Goal: Information Seeking & Learning: Learn about a topic

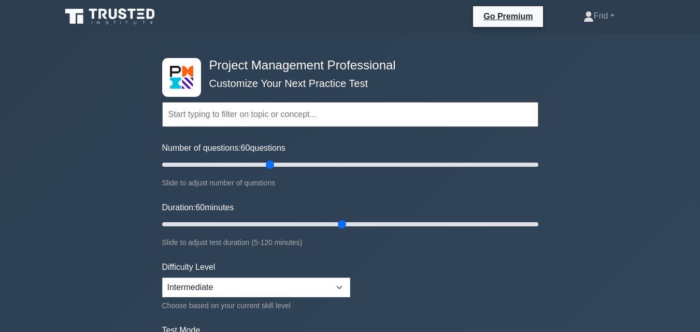
type input "60"
click at [343, 226] on input "Duration: 60 minutes" at bounding box center [350, 224] width 376 height 12
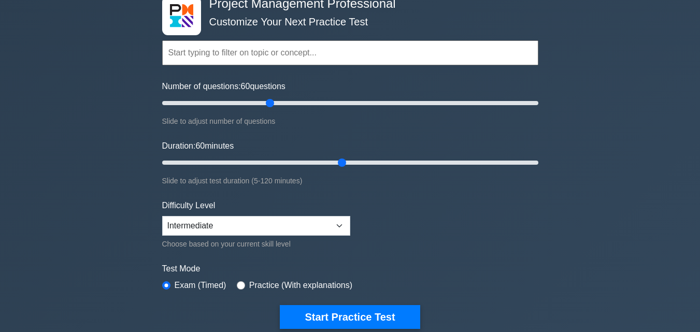
scroll to position [85, 0]
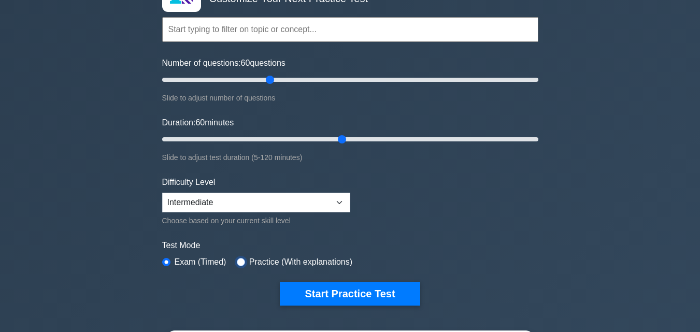
click at [238, 263] on input "radio" at bounding box center [241, 262] width 8 height 8
radio input "true"
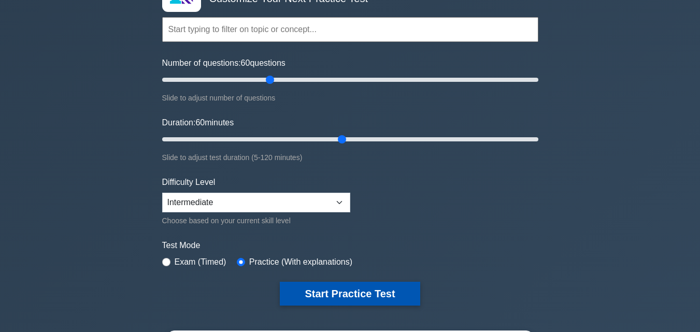
click at [313, 291] on button "Start Practice Test" at bounding box center [350, 294] width 140 height 24
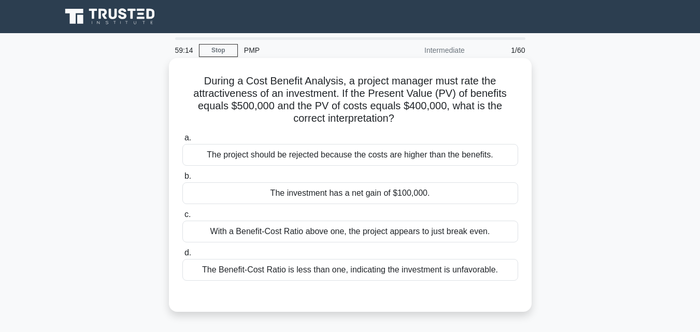
click at [365, 194] on div "The investment has a net gain of $100,000." at bounding box center [350, 193] width 336 height 22
click at [182, 180] on input "b. The investment has a net gain of $100,000." at bounding box center [182, 176] width 0 height 7
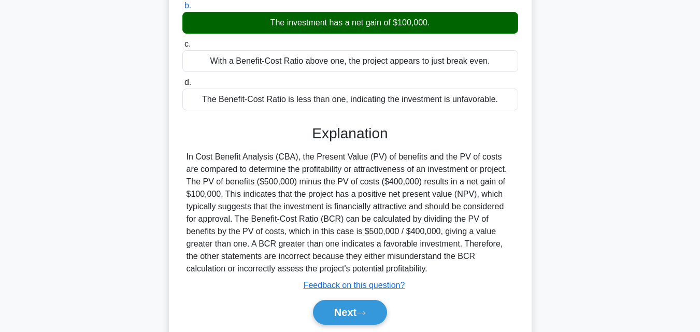
scroll to position [173, 0]
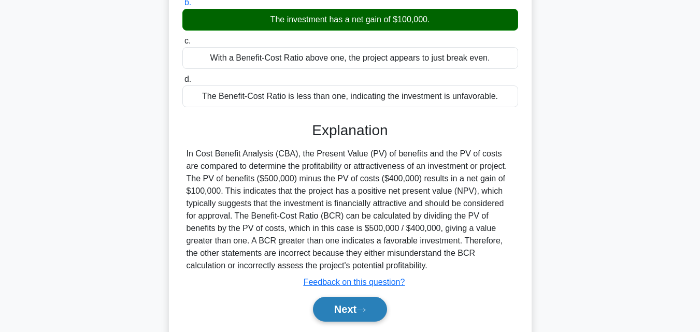
click at [366, 309] on icon at bounding box center [360, 310] width 9 height 6
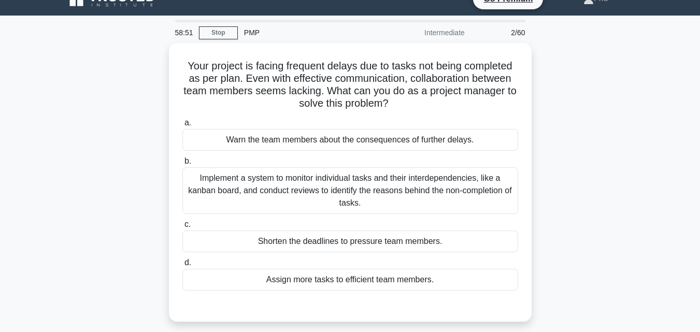
scroll to position [19, 0]
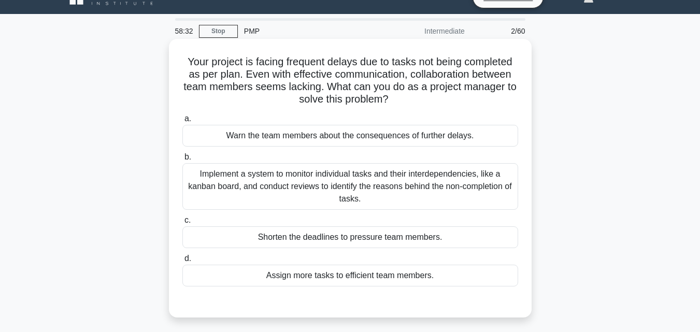
click at [414, 197] on div "Implement a system to monitor individual tasks and their interdependencies, lik…" at bounding box center [350, 186] width 336 height 47
click at [182, 161] on input "b. Implement a system to monitor individual tasks and their interdependencies, …" at bounding box center [182, 157] width 0 height 7
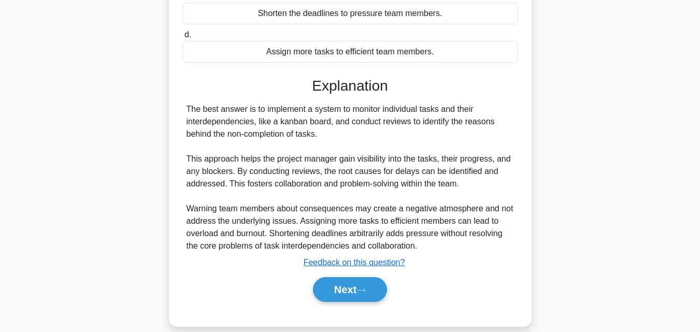
scroll to position [252, 0]
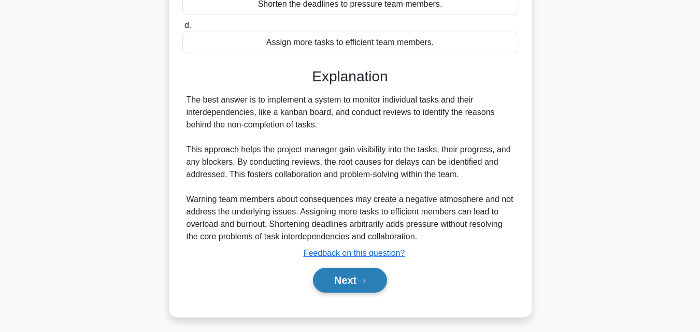
click at [362, 281] on icon at bounding box center [360, 281] width 9 height 6
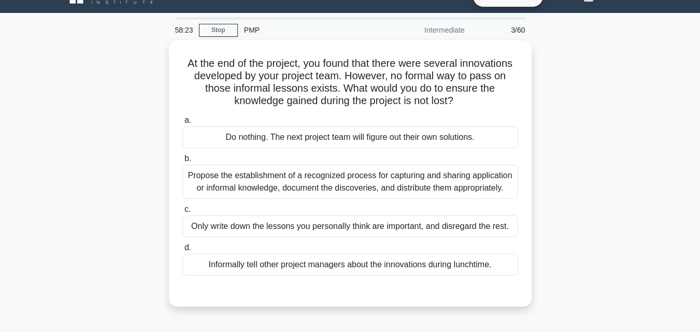
scroll to position [18, 0]
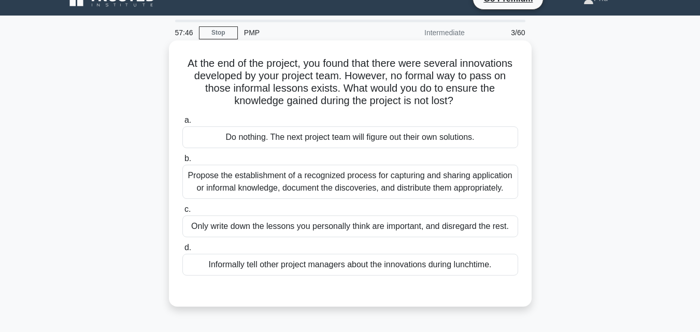
click at [438, 178] on div "Propose the establishment of a recognized process for capturing and sharing app…" at bounding box center [350, 182] width 336 height 34
click at [182, 162] on input "b. Propose the establishment of a recognized process for capturing and sharing …" at bounding box center [182, 158] width 0 height 7
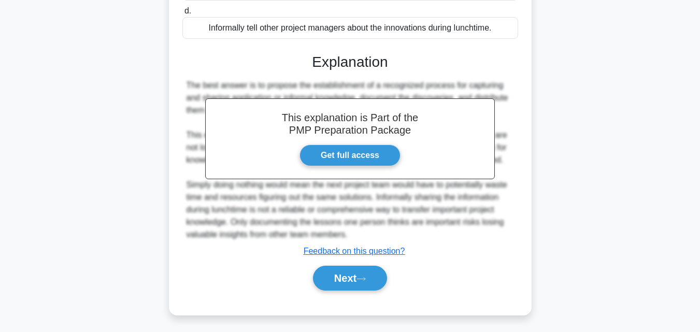
scroll to position [266, 0]
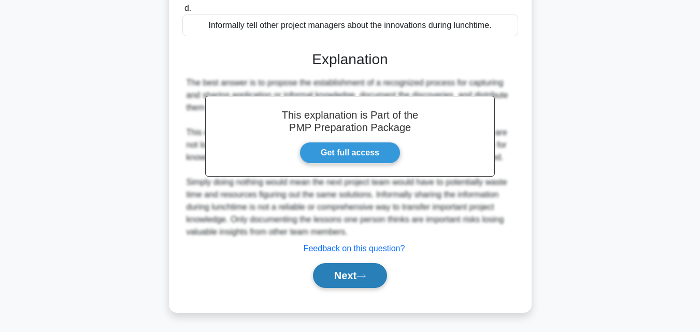
click at [366, 278] on icon at bounding box center [360, 276] width 9 height 6
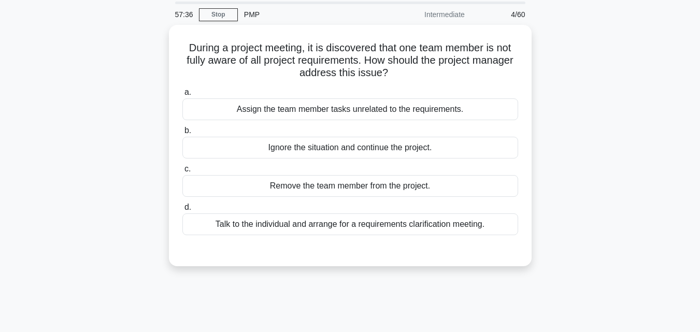
scroll to position [0, 0]
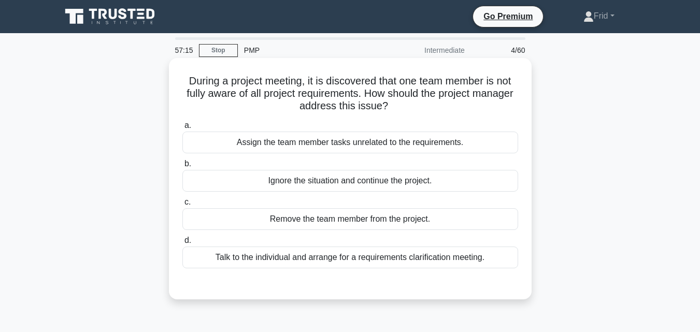
click at [383, 259] on div "Talk to the individual and arrange for a requirements clarification meeting." at bounding box center [350, 257] width 336 height 22
click at [182, 244] on input "d. Talk to the individual and arrange for a requirements clarification meeting." at bounding box center [182, 240] width 0 height 7
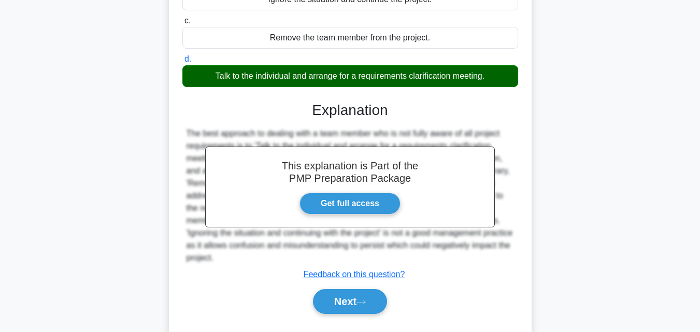
scroll to position [185, 0]
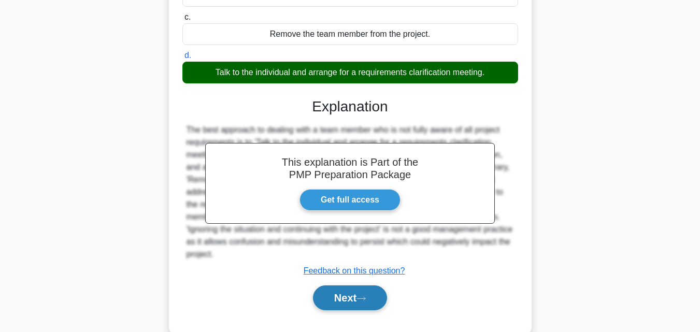
click at [343, 298] on button "Next" at bounding box center [350, 297] width 74 height 25
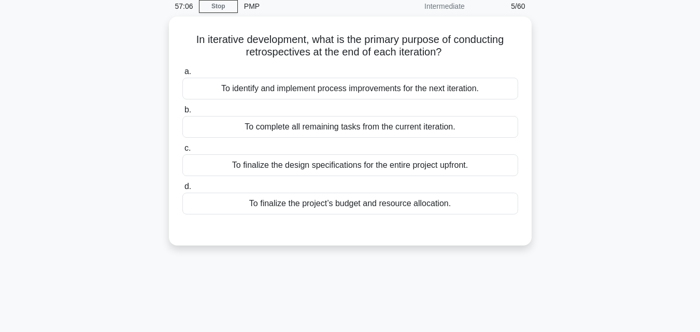
scroll to position [40, 0]
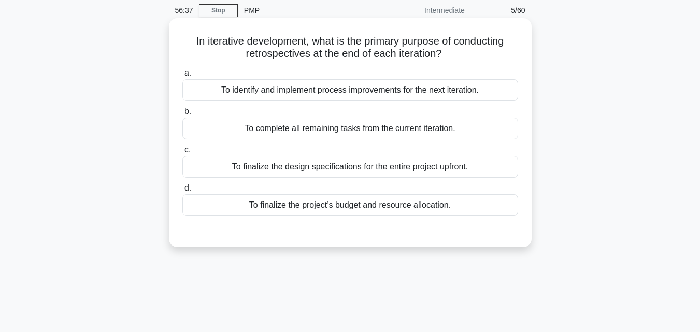
click at [401, 90] on div "To identify and implement process improvements for the next iteration." at bounding box center [350, 90] width 336 height 22
click at [182, 77] on input "a. To identify and implement process improvements for the next iteration." at bounding box center [182, 73] width 0 height 7
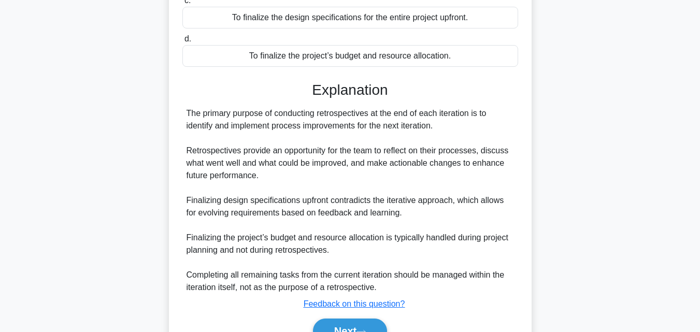
scroll to position [245, 0]
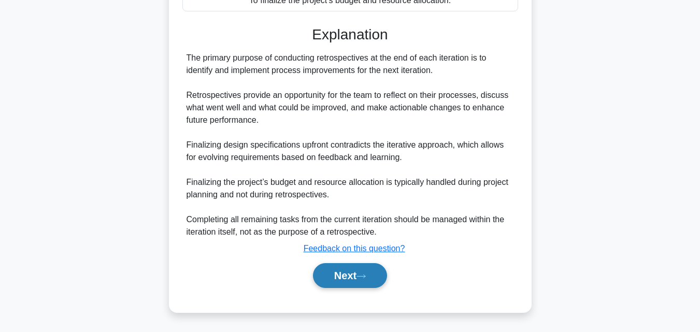
click at [366, 274] on icon at bounding box center [360, 276] width 9 height 6
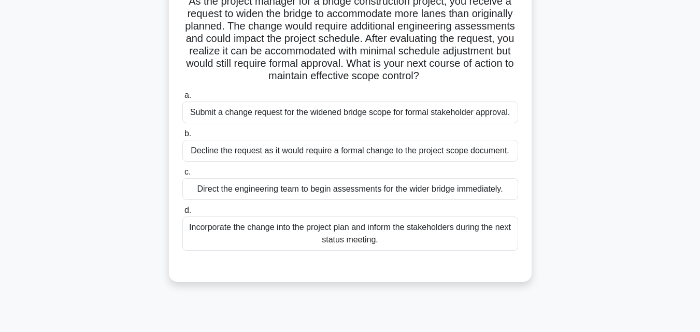
scroll to position [62, 0]
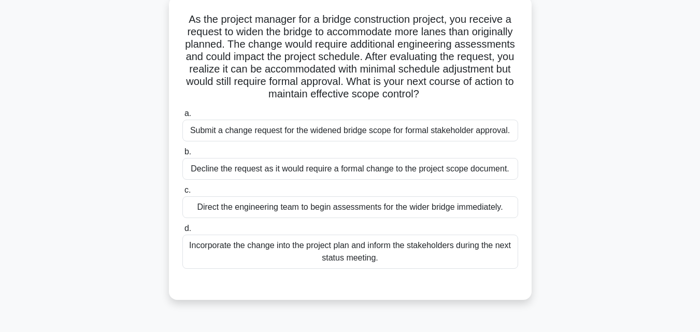
click at [355, 129] on div "Submit a change request for the widened bridge scope for formal stakeholder app…" at bounding box center [350, 131] width 336 height 22
click at [182, 117] on input "a. Submit a change request for the widened bridge scope for formal stakeholder …" at bounding box center [182, 113] width 0 height 7
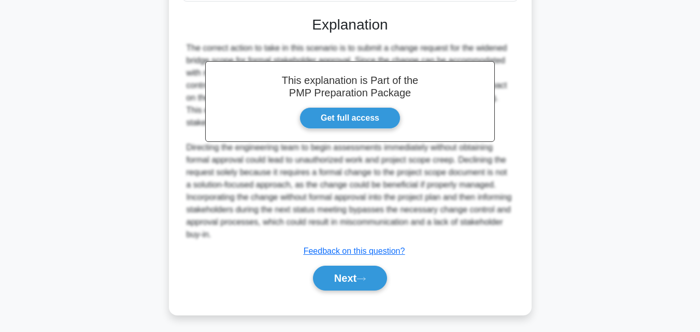
scroll to position [344, 0]
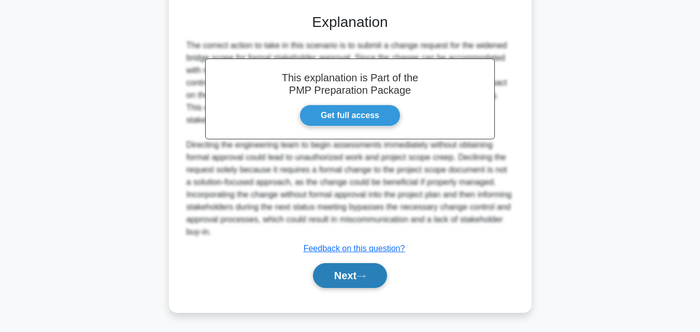
click at [346, 279] on button "Next" at bounding box center [350, 275] width 74 height 25
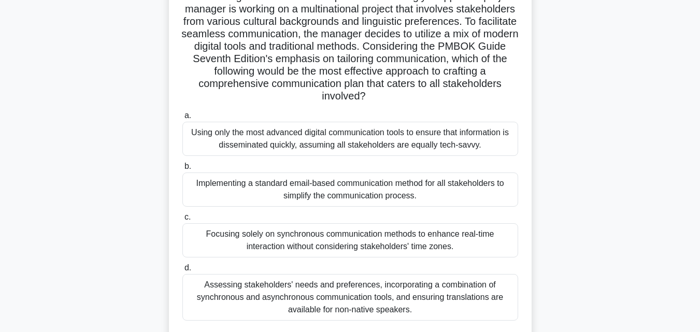
scroll to position [145, 0]
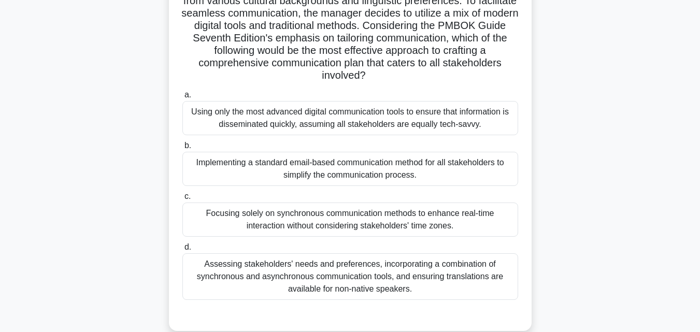
click at [346, 279] on div "Assessing stakeholders' needs and preferences, incorporating a combination of s…" at bounding box center [350, 276] width 336 height 47
click at [182, 251] on input "d. Assessing stakeholders' needs and preferences, incorporating a combination o…" at bounding box center [182, 247] width 0 height 7
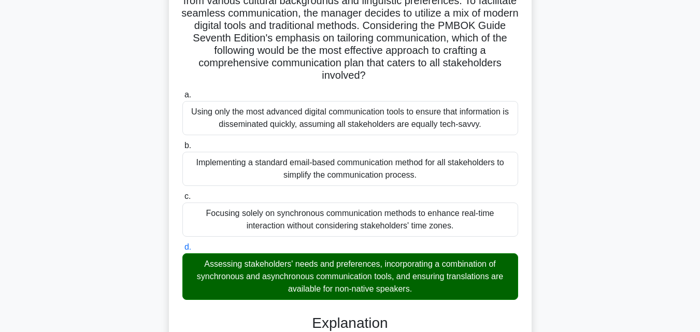
click at [182, 92] on input "a. Using only the most advanced digital communication tools to ensure that info…" at bounding box center [182, 95] width 0 height 7
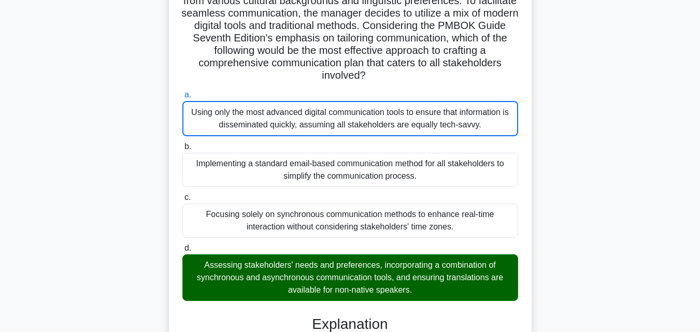
click at [182, 143] on input "b. Implementing a standard email-based communication method for all stakeholder…" at bounding box center [182, 146] width 0 height 7
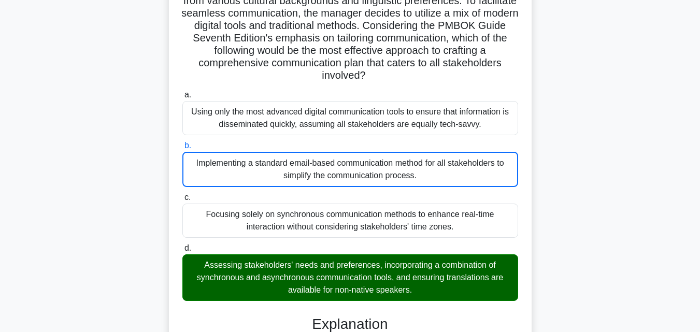
click at [182, 194] on input "c. Focusing solely on synchronous communication methods to enhance real-time in…" at bounding box center [182, 197] width 0 height 7
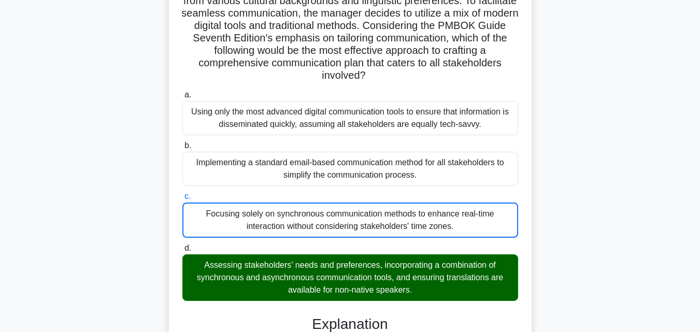
click at [182, 245] on input "d. Assessing stakeholders' needs and preferences, incorporating a combination o…" at bounding box center [182, 248] width 0 height 7
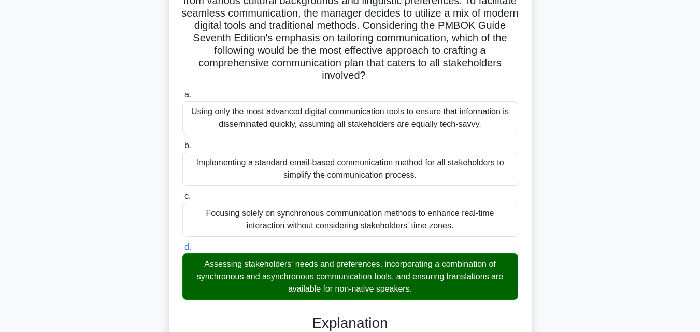
click at [182, 92] on input "a. Using only the most advanced digital communication tools to ensure that info…" at bounding box center [182, 95] width 0 height 7
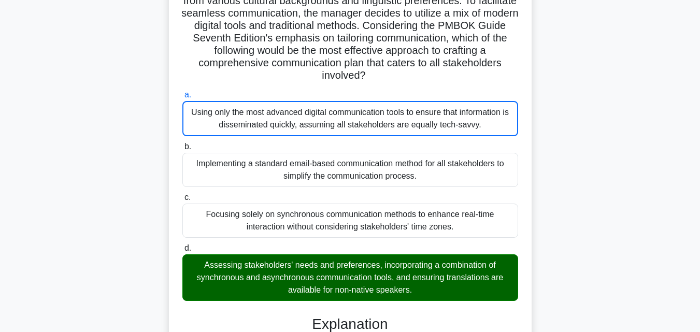
click at [182, 143] on input "b. Implementing a standard email-based communication method for all stakeholder…" at bounding box center [182, 146] width 0 height 7
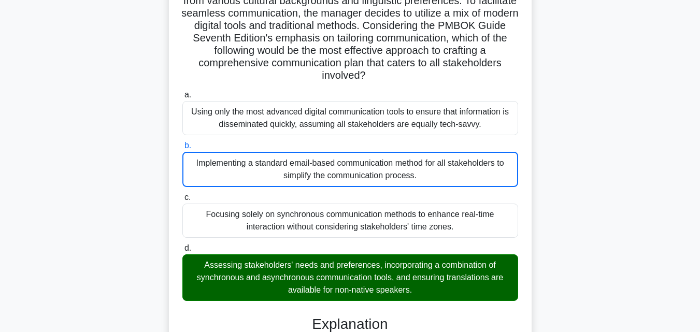
click at [182, 194] on input "c. Focusing solely on synchronous communication methods to enhance real-time in…" at bounding box center [182, 197] width 0 height 7
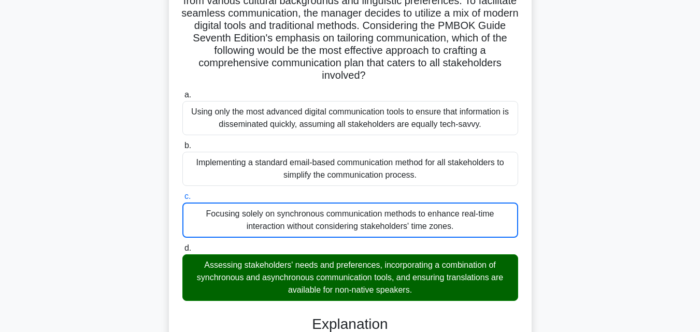
click at [182, 245] on input "d. Assessing stakeholders' needs and preferences, incorporating a combination o…" at bounding box center [182, 248] width 0 height 7
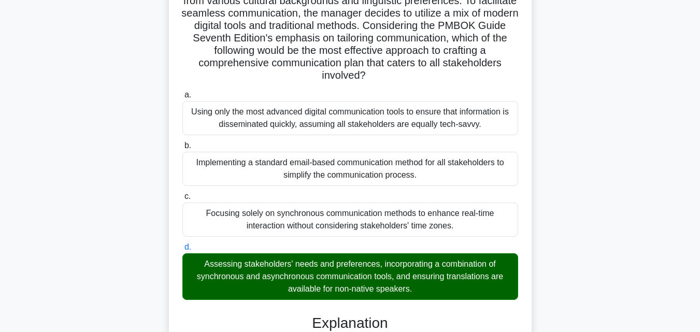
click at [182, 92] on input "a. Using only the most advanced digital communication tools to ensure that info…" at bounding box center [182, 95] width 0 height 7
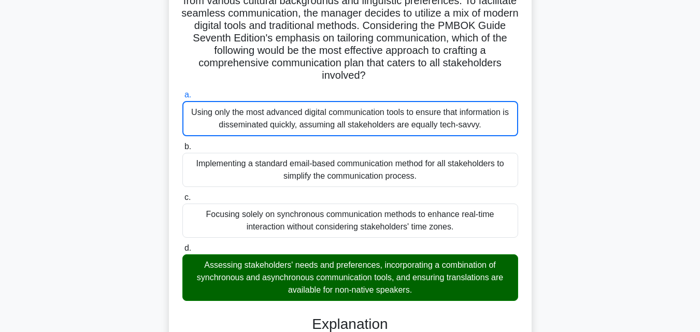
click at [182, 143] on input "b. Implementing a standard email-based communication method for all stakeholder…" at bounding box center [182, 146] width 0 height 7
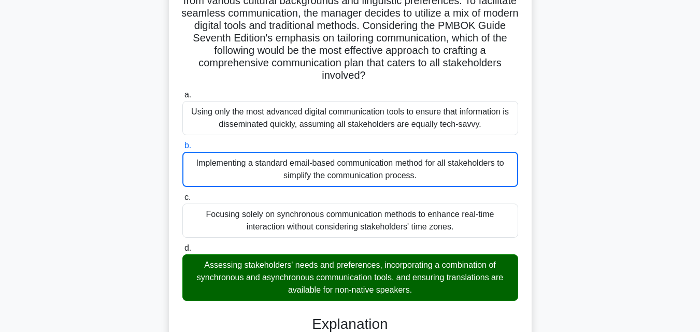
click at [182, 194] on input "c. Focusing solely on synchronous communication methods to enhance real-time in…" at bounding box center [182, 197] width 0 height 7
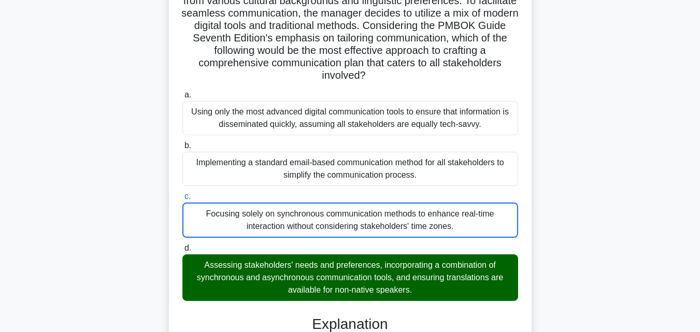
click at [182, 245] on input "d. Assessing stakeholders' needs and preferences, incorporating a combination o…" at bounding box center [182, 248] width 0 height 7
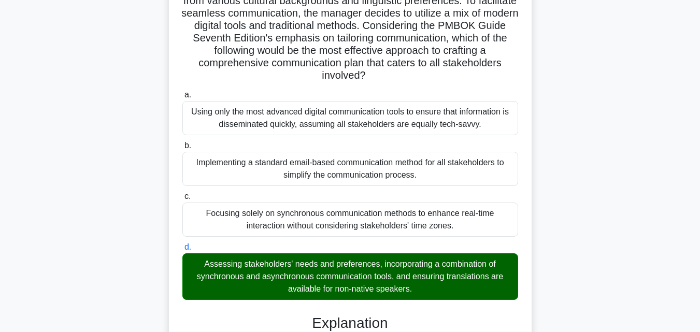
click at [182, 92] on input "a. Using only the most advanced digital communication tools to ensure that info…" at bounding box center [182, 95] width 0 height 7
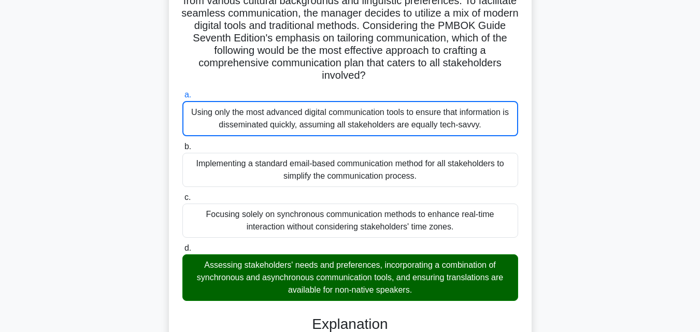
click at [182, 143] on input "b. Implementing a standard email-based communication method for all stakeholder…" at bounding box center [182, 146] width 0 height 7
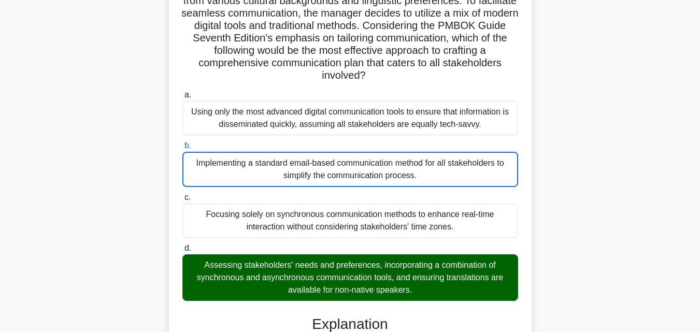
click at [182, 194] on input "c. Focusing solely on synchronous communication methods to enhance real-time in…" at bounding box center [182, 197] width 0 height 7
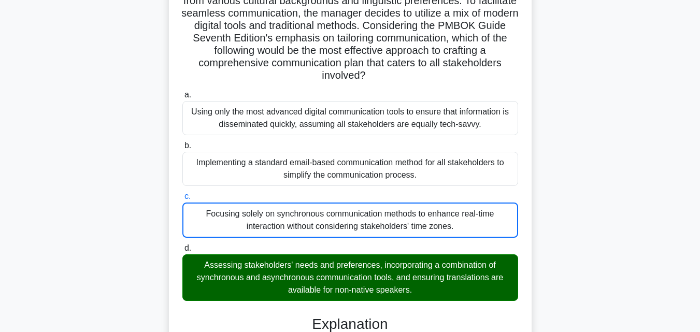
click at [182, 245] on input "d. Assessing stakeholders' needs and preferences, incorporating a combination o…" at bounding box center [182, 248] width 0 height 7
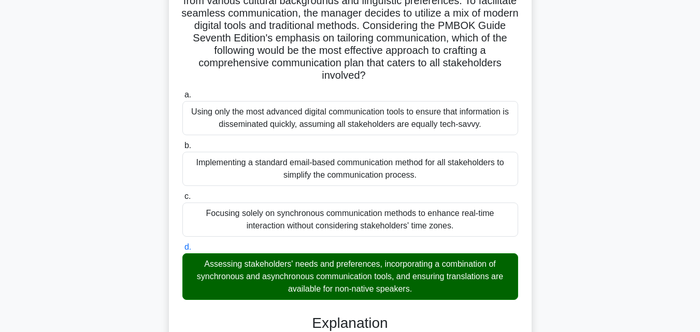
click at [182, 92] on input "a. Using only the most advanced digital communication tools to ensure that info…" at bounding box center [182, 95] width 0 height 7
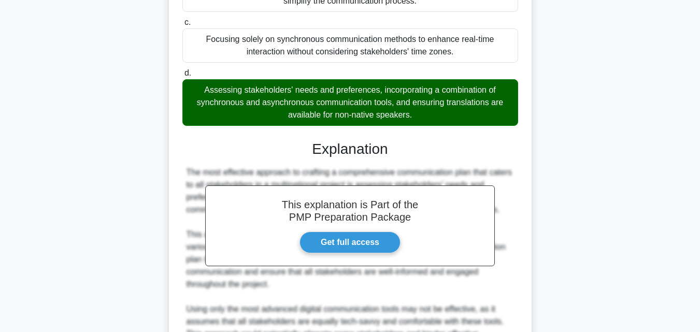
scroll to position [321, 0]
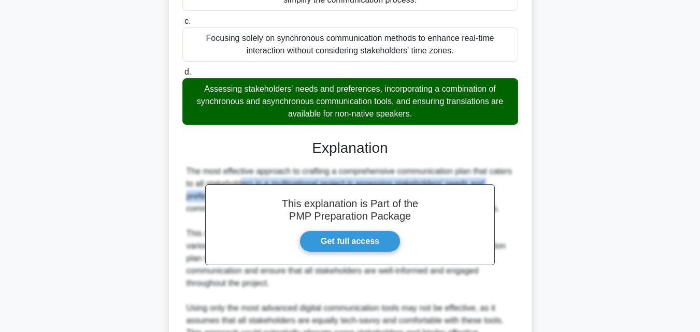
drag, startPoint x: 693, startPoint y: 177, endPoint x: 702, endPoint y: 180, distance: 9.3
click at [699, 180] on html "Go Premium Frid" at bounding box center [350, 129] width 700 height 901
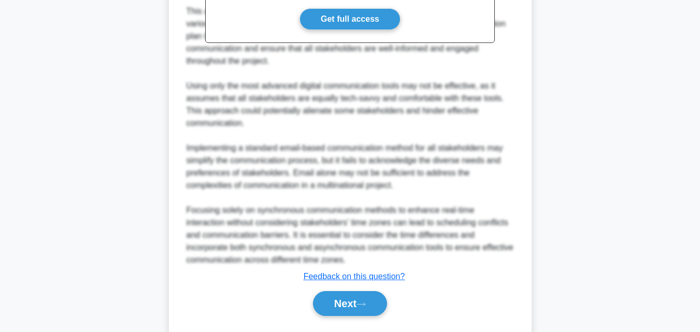
scroll to position [557, 0]
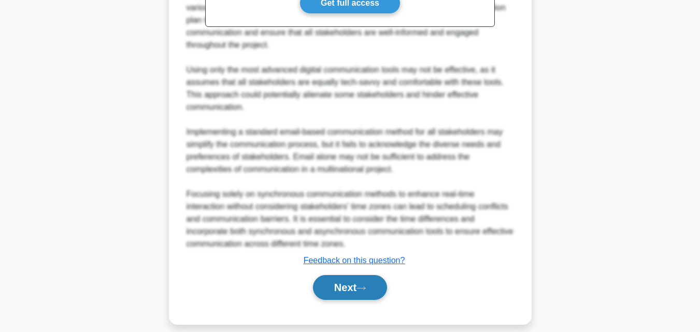
click at [363, 281] on button "Next" at bounding box center [350, 287] width 74 height 25
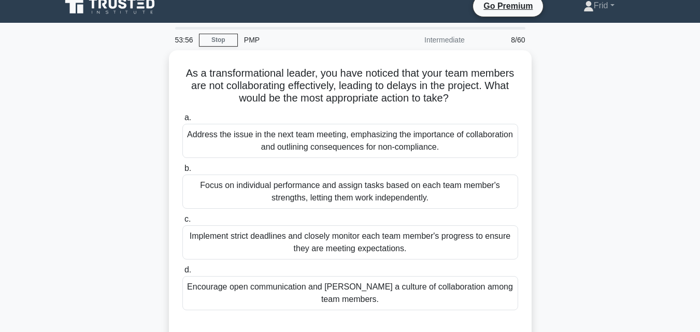
scroll to position [9, 0]
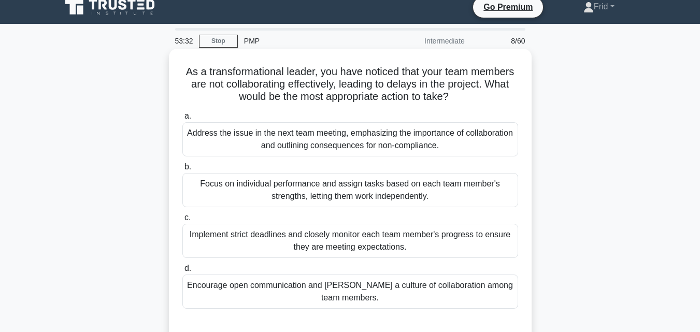
click at [430, 285] on div "Encourage open communication and foster a culture of collaboration among team m…" at bounding box center [350, 291] width 336 height 34
click at [182, 272] on input "d. Encourage open communication and foster a culture of collaboration among tea…" at bounding box center [182, 268] width 0 height 7
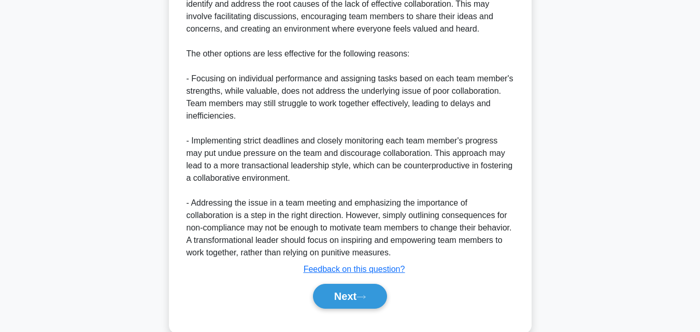
scroll to position [456, 0]
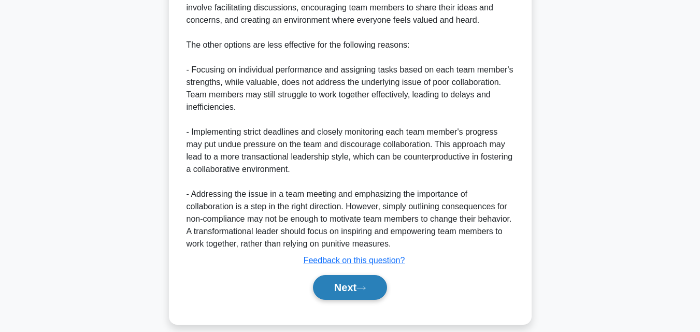
click at [343, 280] on button "Next" at bounding box center [350, 287] width 74 height 25
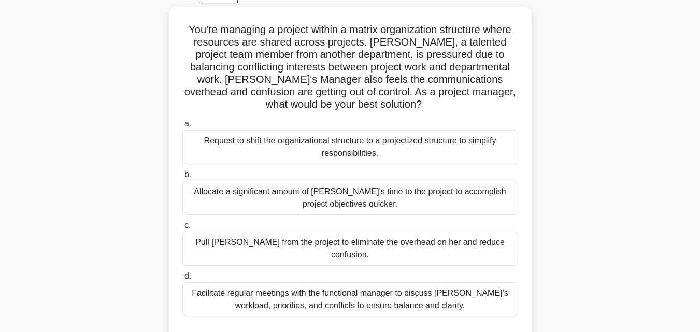
scroll to position [45, 0]
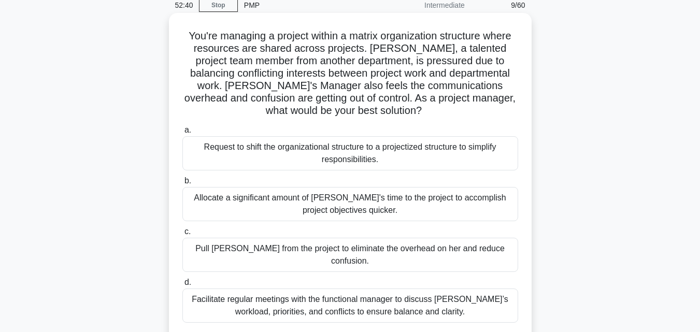
click at [388, 297] on div "Facilitate regular meetings with the functional manager to discuss Lisa’s workl…" at bounding box center [350, 305] width 336 height 34
click at [182, 286] on input "d. Facilitate regular meetings with the functional manager to discuss Lisa’s wo…" at bounding box center [182, 282] width 0 height 7
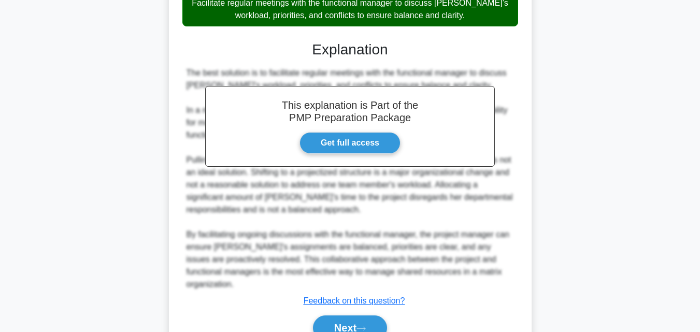
scroll to position [369, 0]
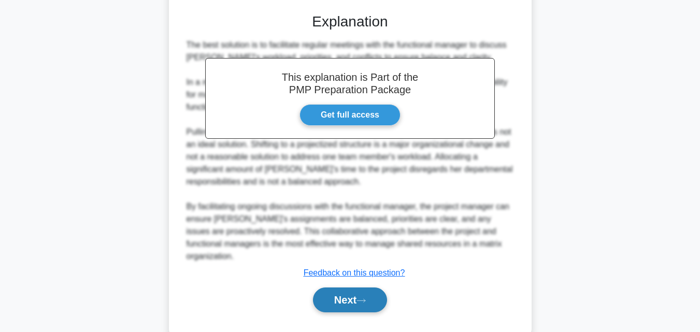
click at [343, 287] on button "Next" at bounding box center [350, 299] width 74 height 25
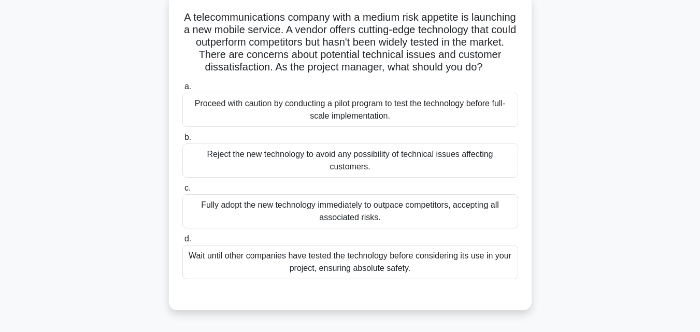
scroll to position [66, 0]
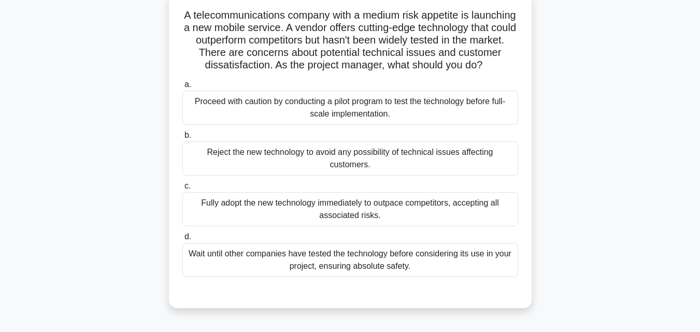
click at [367, 123] on div "Proceed with caution by conducting a pilot program to test the technology befor…" at bounding box center [350, 108] width 336 height 34
click at [182, 88] on input "a. Proceed with caution by conducting a pilot program to test the technology be…" at bounding box center [182, 84] width 0 height 7
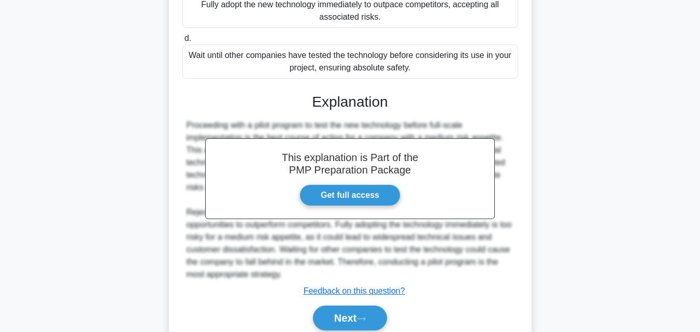
scroll to position [291, 0]
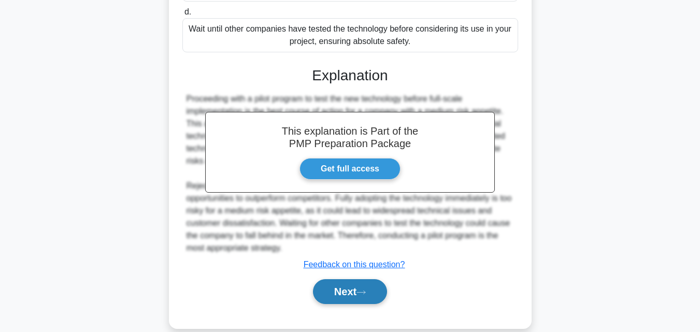
click at [349, 303] on button "Next" at bounding box center [350, 291] width 74 height 25
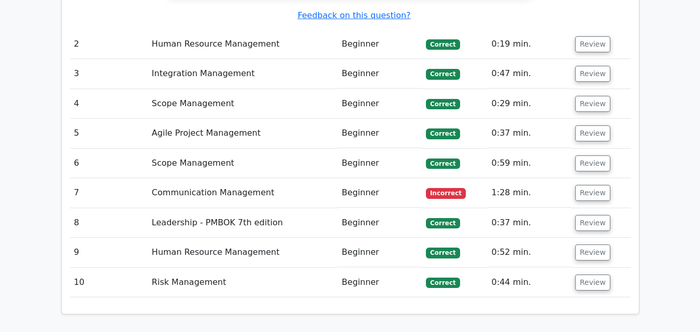
scroll to position [1388, 0]
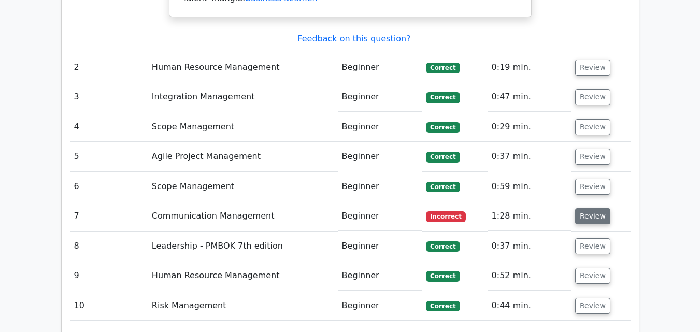
click at [581, 208] on button "Review" at bounding box center [592, 216] width 35 height 16
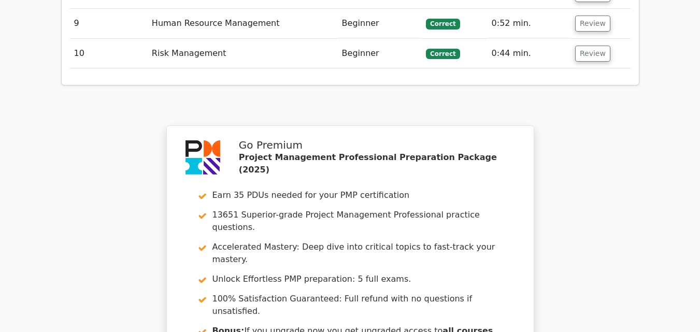
scroll to position [2465, 0]
